Goal: Information Seeking & Learning: Learn about a topic

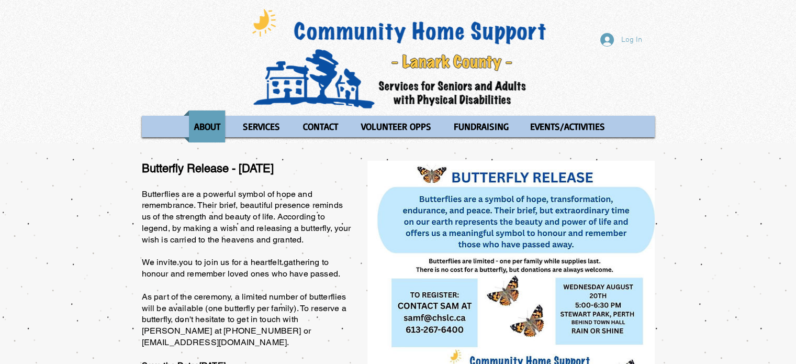
click at [462, 339] on img "main content" at bounding box center [510, 281] width 287 height 241
drag, startPoint x: 657, startPoint y: 361, endPoint x: 535, endPoint y: 356, distance: 122.0
click at [651, 355] on section "Butterfly Release - August 20, 2025 Butterflies are a powerful symbol of hope a…" at bounding box center [398, 308] width 796 height 330
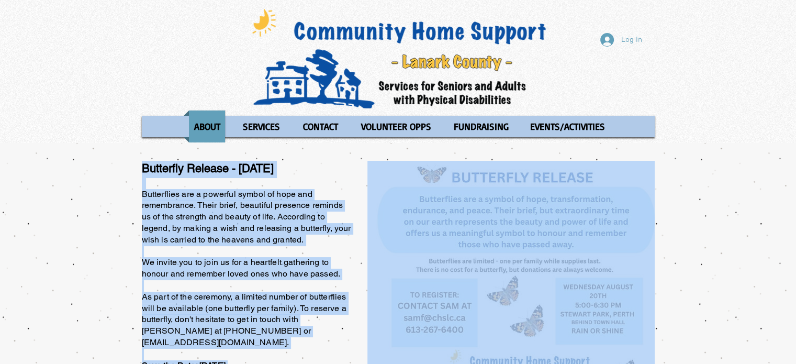
scroll to position [3, 0]
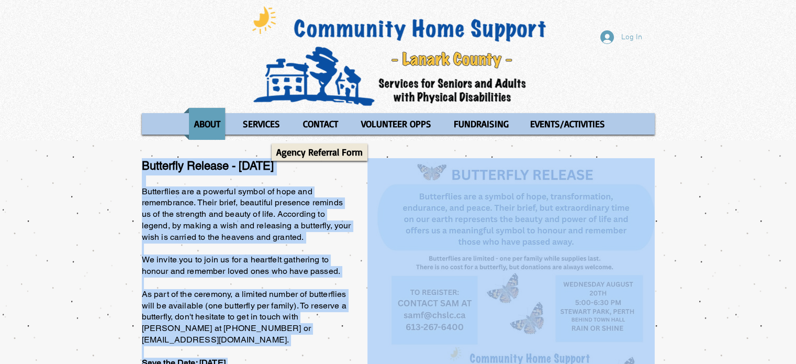
click at [228, 203] on span "Butterflies are a powerful symbol of hope and remembrance. Their brief, beautif…" at bounding box center [246, 322] width 209 height 272
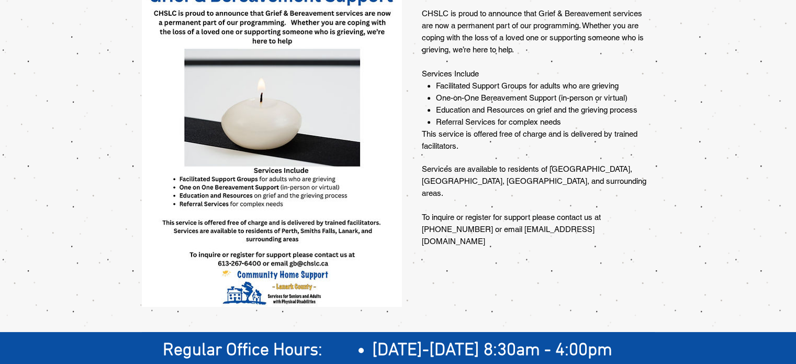
scroll to position [850, 0]
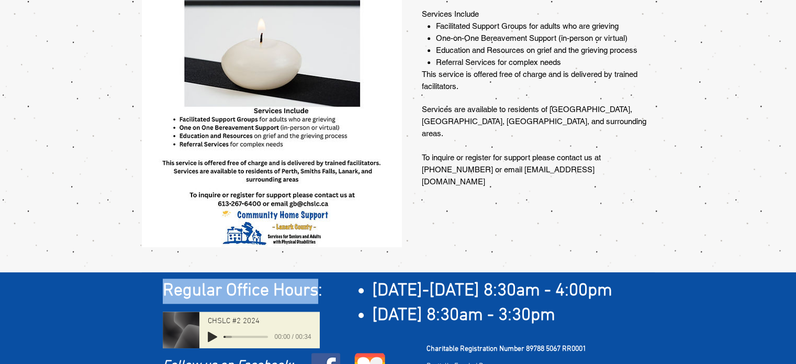
drag, startPoint x: 162, startPoint y: 259, endPoint x: 320, endPoint y: 262, distance: 158.1
click at [320, 280] on span "Regular Office Hours:" at bounding box center [243, 290] width 160 height 21
drag, startPoint x: 374, startPoint y: 261, endPoint x: 645, endPoint y: 274, distance: 270.9
click at [645, 278] on h2 "[DATE]-[DATE] 8:30am - 4:00pm" at bounding box center [512, 290] width 280 height 25
copy span "[DATE]-[DATE] 8:30am - 4:00pm"
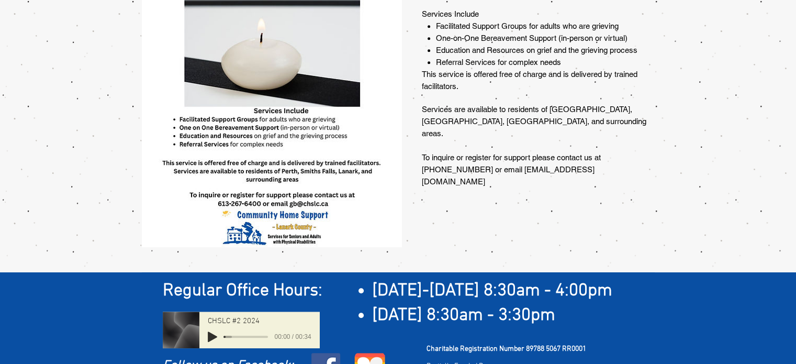
click at [374, 305] on span "[DATE] 8:30am - 3:30pm" at bounding box center [463, 315] width 183 height 21
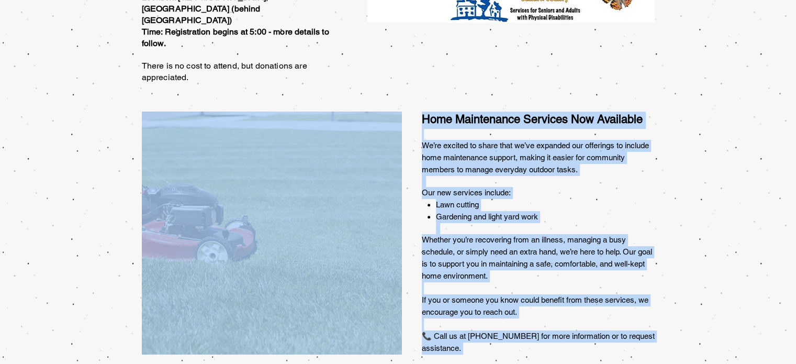
scroll to position [0, 0]
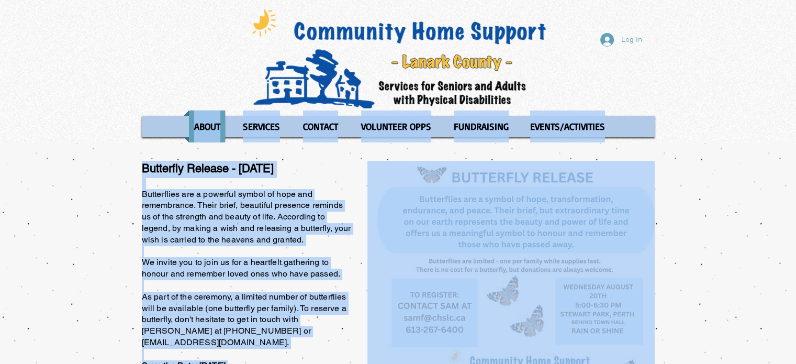
drag, startPoint x: 374, startPoint y: 285, endPoint x: 803, endPoint y: -62, distance: 552.3
click at [796, 0] on html "top of page Skip to Main Content Log In ABOUT OUR STORIES Diner's Club Stories …" at bounding box center [398, 182] width 796 height 364
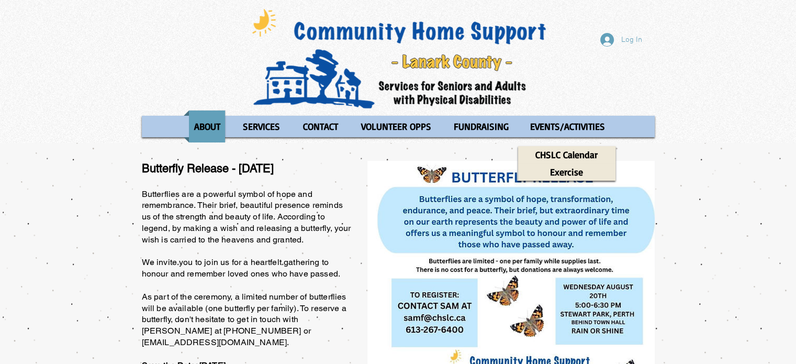
click at [562, 78] on div "Log In ABOUT OUR STORIES Diner's Club Stories MOW Stories Lois's Journey Ryan's…" at bounding box center [398, 71] width 796 height 143
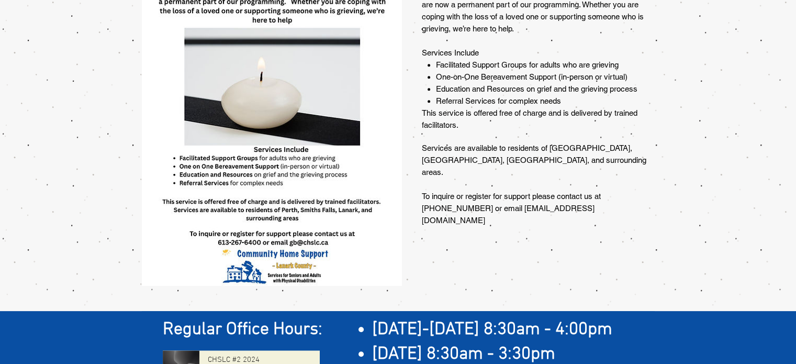
scroll to position [850, 0]
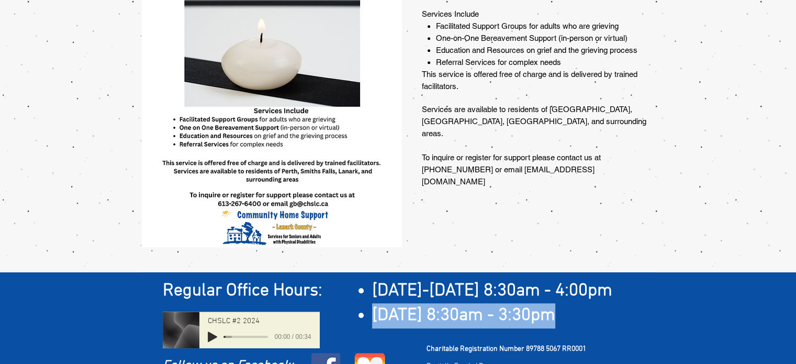
drag, startPoint x: 560, startPoint y: 289, endPoint x: 357, endPoint y: 290, distance: 203.1
click at [357, 290] on ul "Monday-Thursday 8:30am - 4:00pm Friday 8:30am - 3:30pm" at bounding box center [500, 303] width 303 height 50
copy span "[DATE] 8:30am - 3:30pm"
drag, startPoint x: 426, startPoint y: 320, endPoint x: 488, endPoint y: 353, distance: 70.7
click at [488, 353] on div "Regular Office Hours: ​ Monday-Thursday 8:30am - 4:00pm Friday 8:30am - 3:30pm …" at bounding box center [398, 331] width 796 height 119
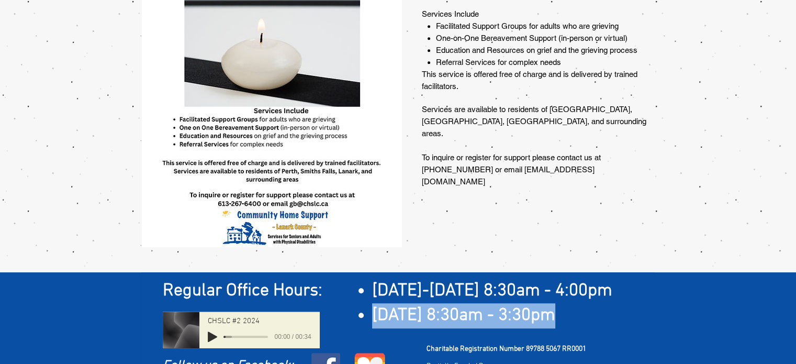
copy div "Charitable Registration Number 89788 5067 RR0001 Partially Funded By: Ministry …"
drag, startPoint x: 536, startPoint y: 346, endPoint x: 528, endPoint y: 345, distance: 8.4
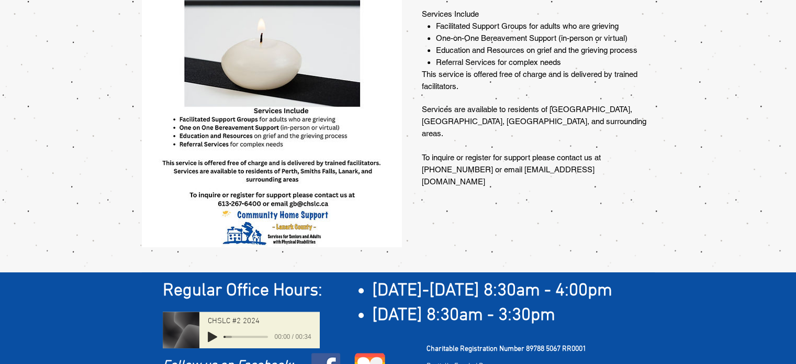
click at [456, 305] on span "[DATE] 8:30am - 3:30pm" at bounding box center [463, 315] width 183 height 21
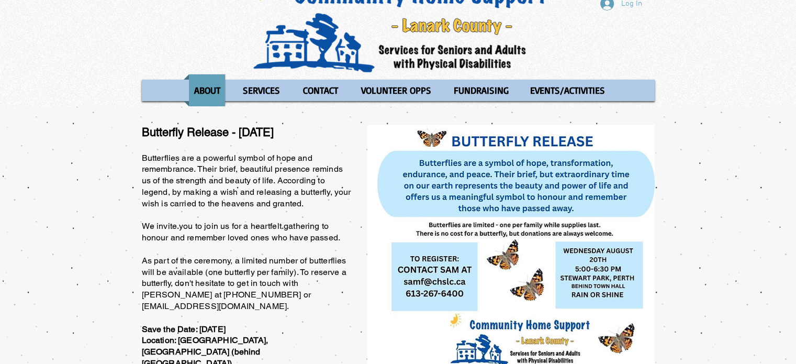
scroll to position [0, 0]
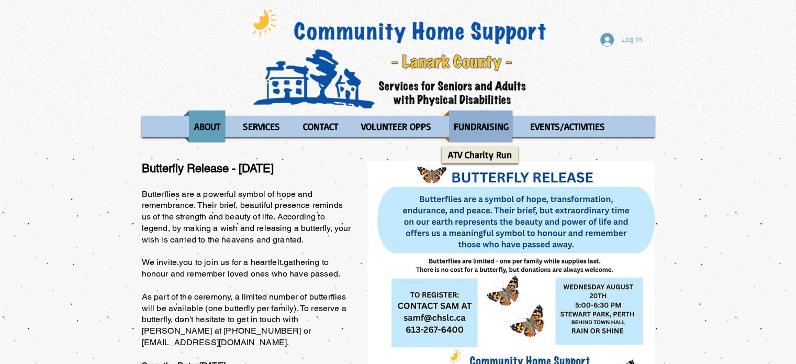
click at [494, 124] on p "FUNDRAISING" at bounding box center [481, 126] width 64 height 32
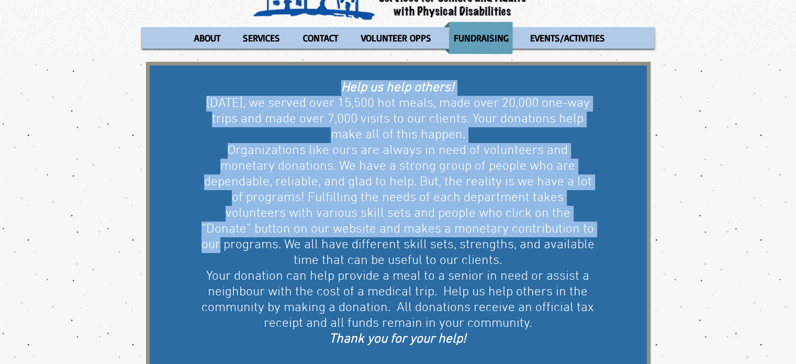
scroll to position [262, 0]
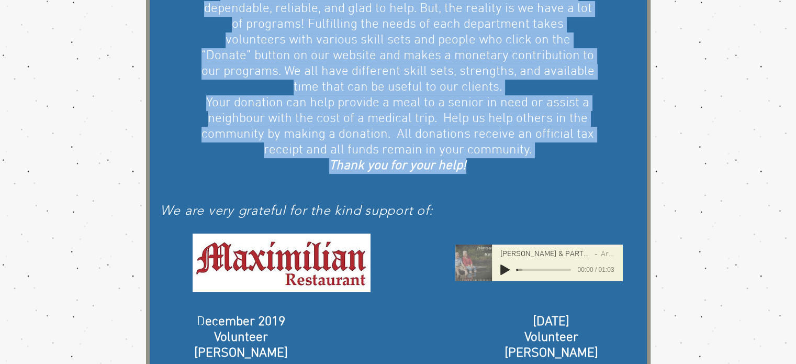
drag, startPoint x: 342, startPoint y: 89, endPoint x: 481, endPoint y: 161, distance: 156.1
click at [484, 162] on div "Help us help others! In one year, we served over 15,500 hot meals, made over 20…" at bounding box center [398, 40] width 394 height 267
copy div "Help us help others! In one year, we served over 15,500 hot meals, made over 20…"
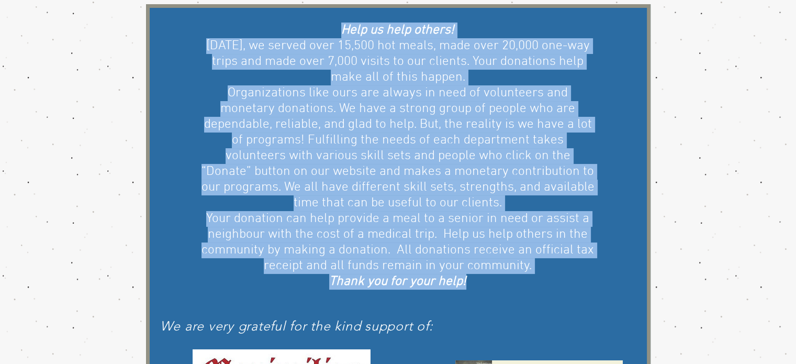
scroll to position [0, 0]
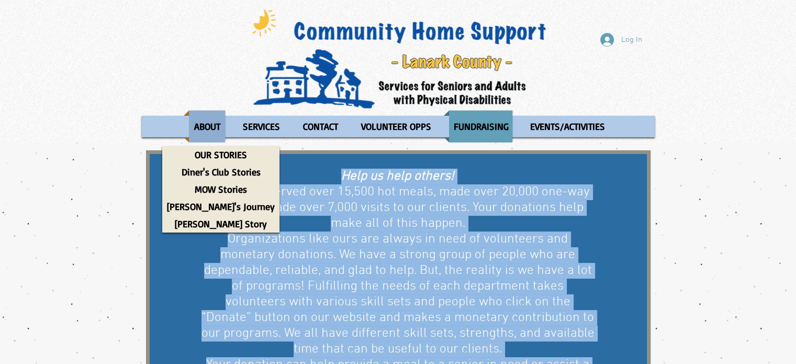
click at [197, 130] on p "ABOUT" at bounding box center [207, 126] width 36 height 32
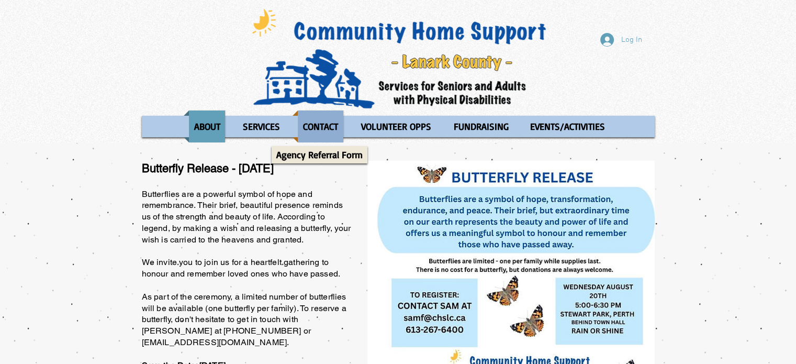
click at [320, 140] on p "CONTACT" at bounding box center [320, 126] width 44 height 32
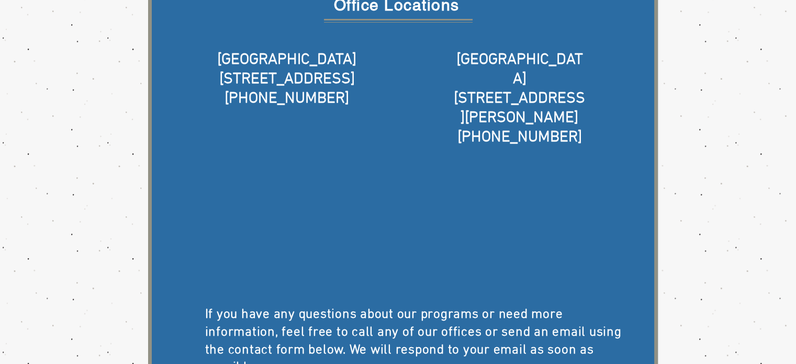
scroll to position [87, 0]
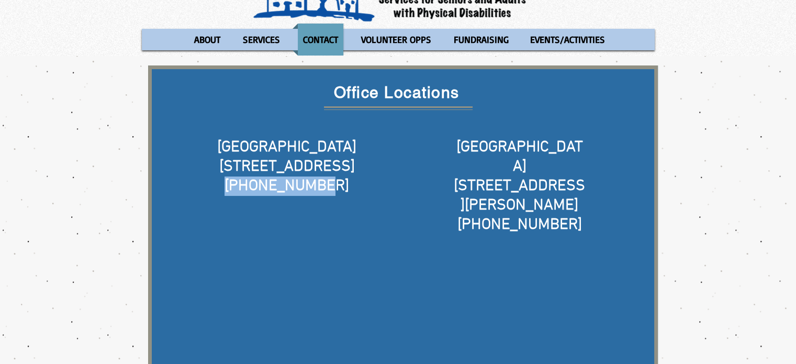
drag, startPoint x: 340, startPoint y: 184, endPoint x: 230, endPoint y: 175, distance: 110.2
click at [230, 177] on h5 "613-267-6400" at bounding box center [287, 185] width 170 height 19
copy span "613-267-6400"
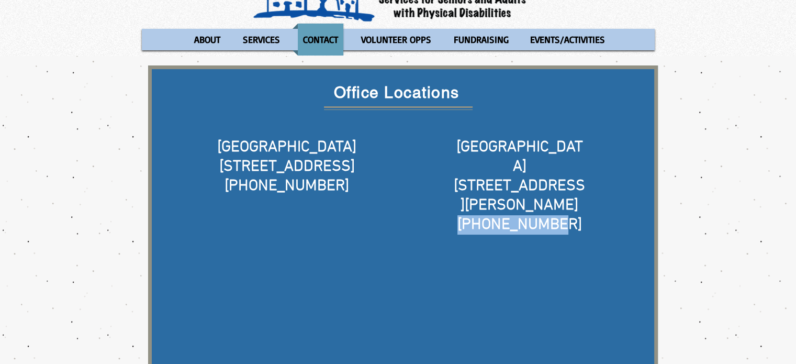
drag, startPoint x: 559, startPoint y: 184, endPoint x: 465, endPoint y: 185, distance: 94.2
click at [465, 215] on h5 "613-283-6745" at bounding box center [520, 224] width 134 height 19
copy span "613-283-6745"
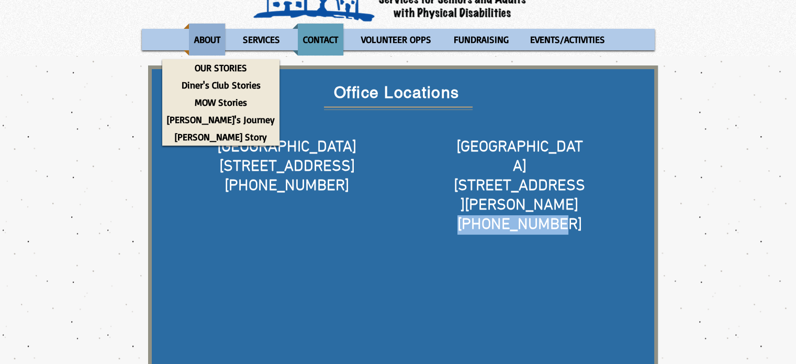
click at [212, 37] on p "ABOUT" at bounding box center [207, 40] width 36 height 32
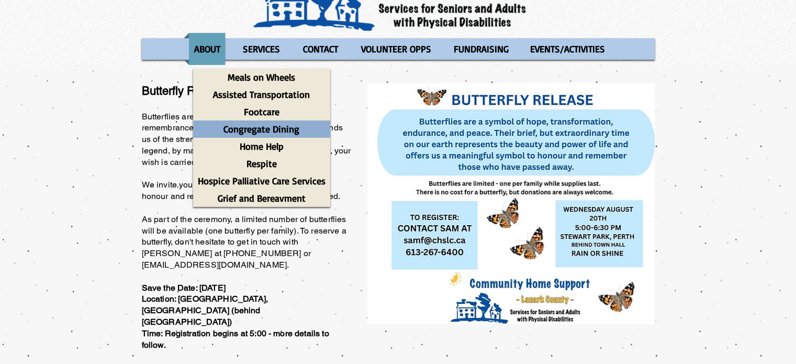
scroll to position [87, 0]
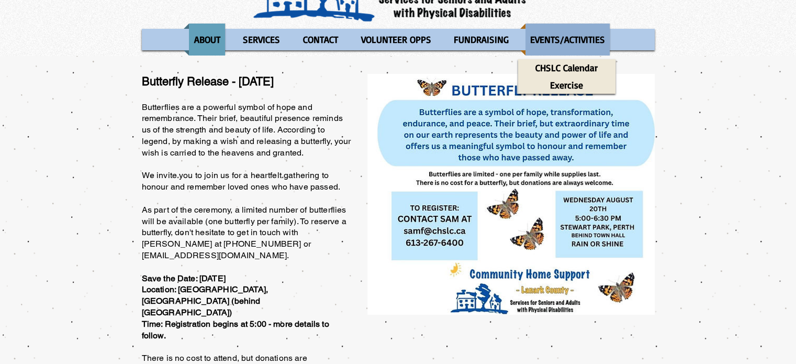
click at [584, 32] on p "EVENTS/ACTIVITIES" at bounding box center [567, 40] width 84 height 32
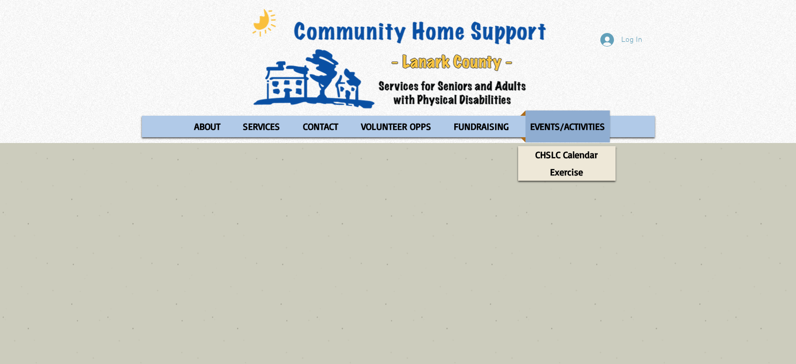
click at [556, 121] on p "EVENTS/ACTIVITIES" at bounding box center [567, 126] width 84 height 32
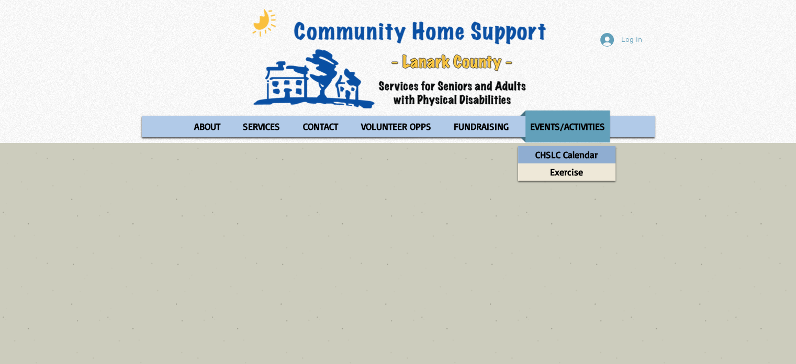
click at [579, 158] on p "CHSLC Calendar" at bounding box center [567, 154] width 72 height 17
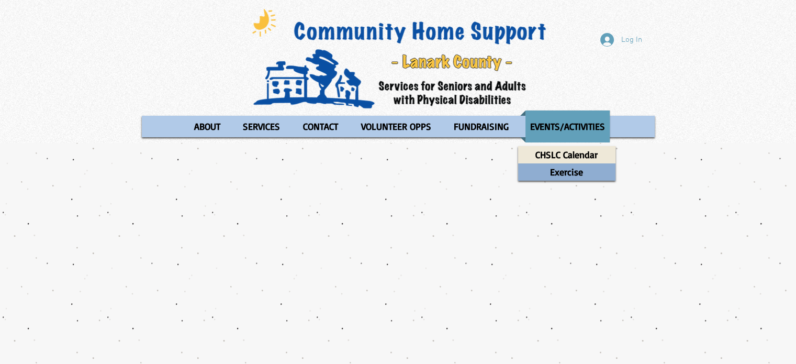
click at [574, 171] on p "Exercise" at bounding box center [566, 171] width 42 height 17
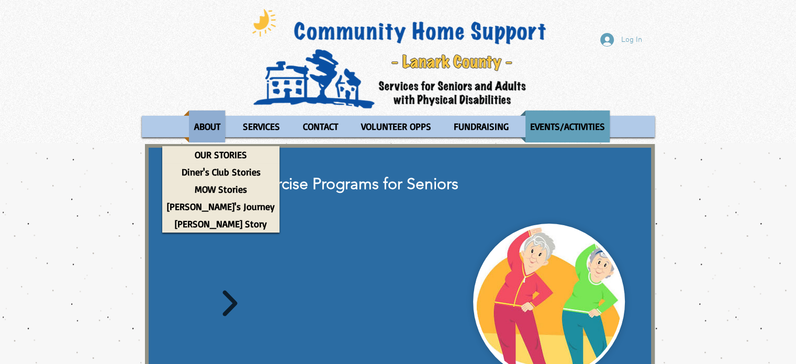
click at [198, 126] on p "ABOUT" at bounding box center [207, 126] width 36 height 32
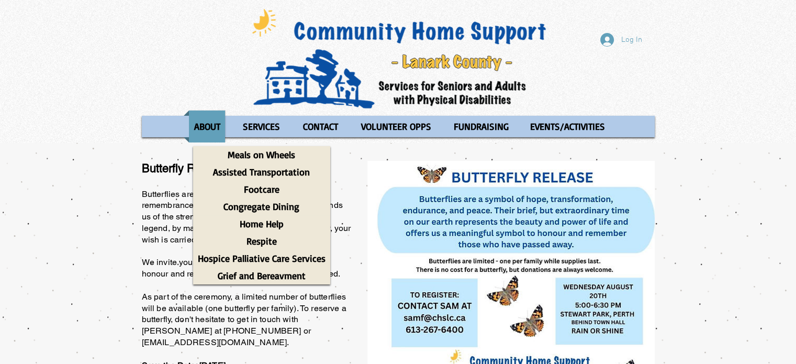
click at [139, 163] on div "main content" at bounding box center [398, 308] width 796 height 330
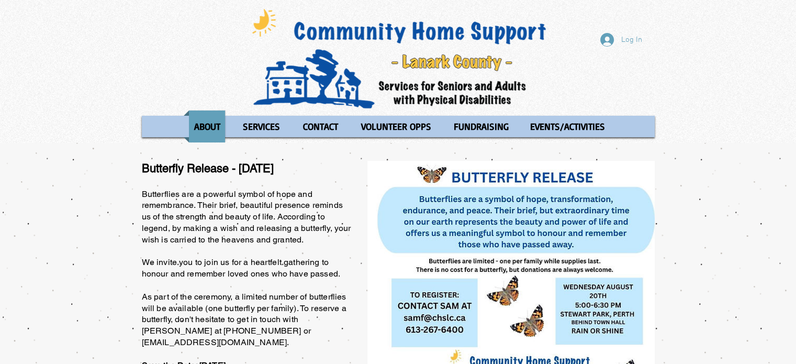
click at [137, 165] on div "main content" at bounding box center [398, 308] width 796 height 330
drag, startPoint x: 140, startPoint y: 164, endPoint x: 328, endPoint y: 171, distance: 187.5
click at [328, 171] on section "Butterfly Release - [DATE] Butterflies are a powerful symbol of hope and rememb…" at bounding box center [398, 308] width 796 height 330
copy section "Butterfly Release - [DATE]"
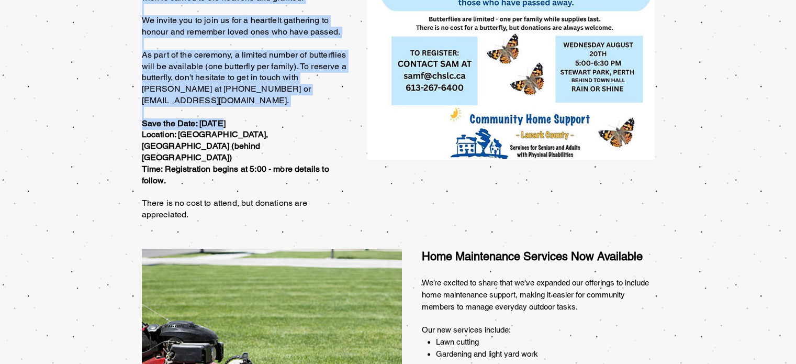
scroll to position [262, 0]
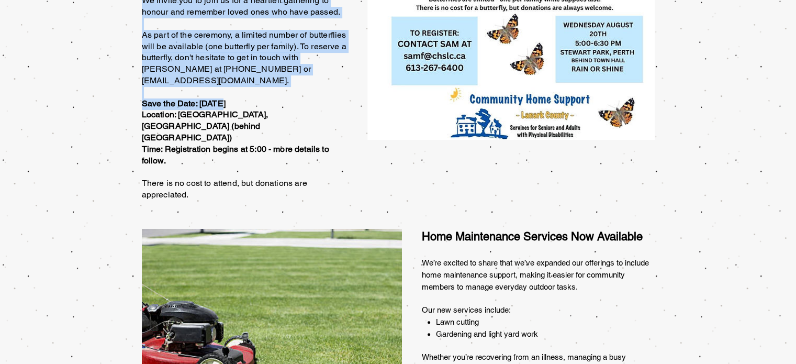
drag, startPoint x: 142, startPoint y: 20, endPoint x: 215, endPoint y: 169, distance: 166.0
click at [215, 169] on p "Butterflies are a powerful symbol of hope and remembrance. Their brief, beautif…" at bounding box center [247, 64] width 211 height 274
copy span "Butterflies are a powerful symbol of hope and remembrance. Their brief, beautif…"
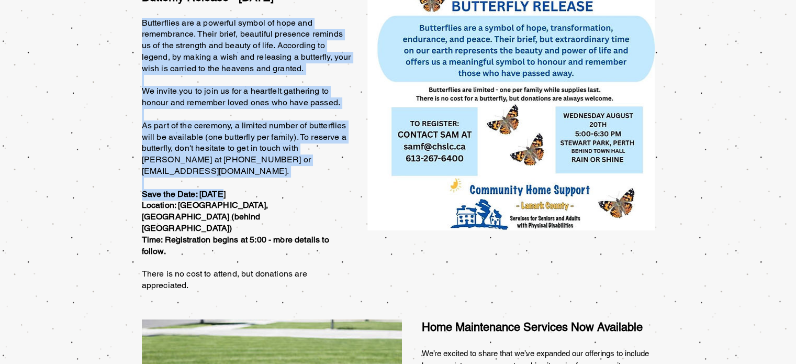
scroll to position [0, 0]
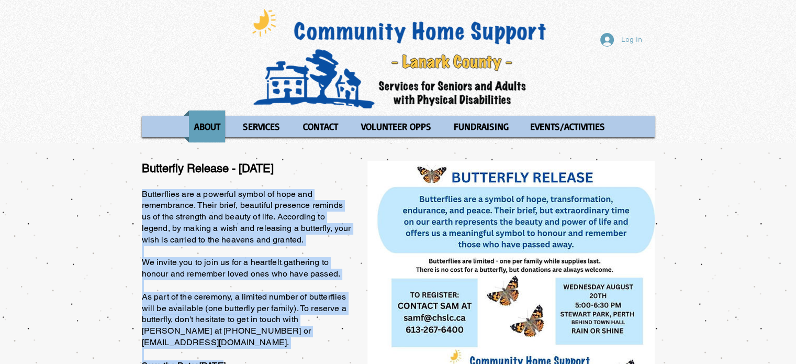
click at [186, 204] on span "Butterflies are a powerful symbol of hope and remembrance. Their brief, beautif…" at bounding box center [246, 325] width 209 height 272
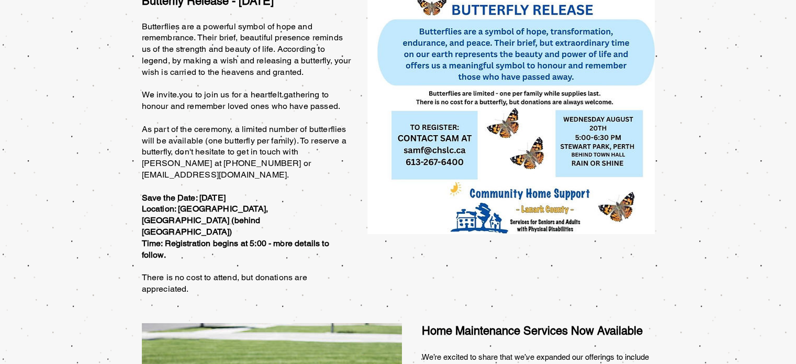
scroll to position [87, 0]
